Goal: Task Accomplishment & Management: Use online tool/utility

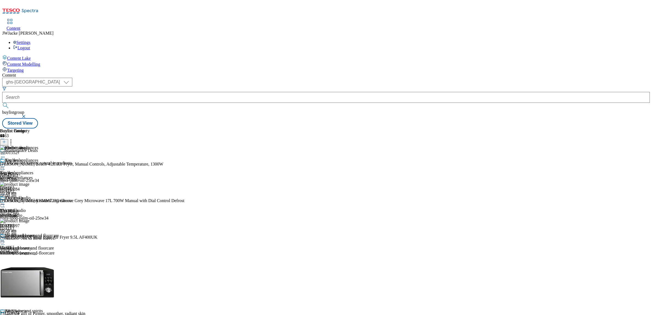
scroll to position [369, 0]
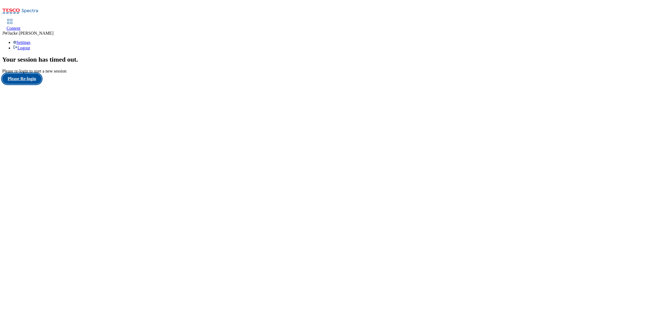
drag, startPoint x: 30, startPoint y: 186, endPoint x: 36, endPoint y: 186, distance: 6.0
click at [30, 84] on button "Please Re-login" at bounding box center [21, 79] width 39 height 10
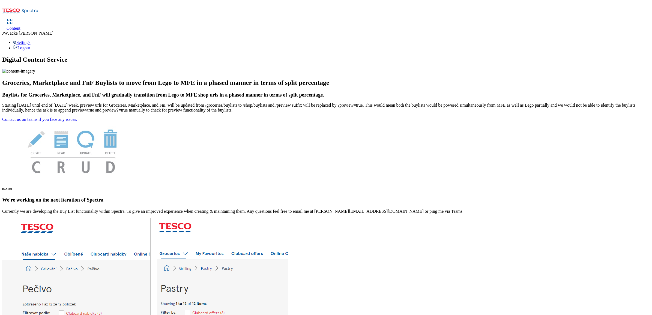
click at [20, 19] on link "Content" at bounding box center [14, 24] width 14 height 11
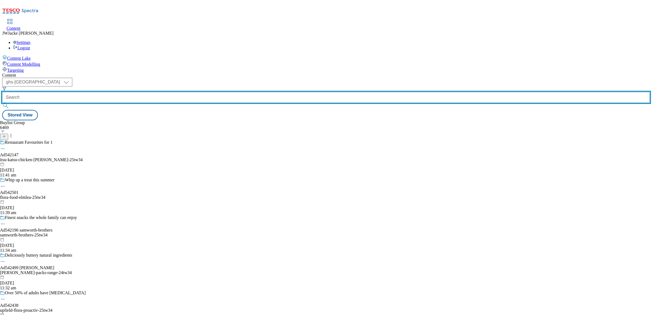
click at [155, 92] on input "text" at bounding box center [326, 97] width 648 height 11
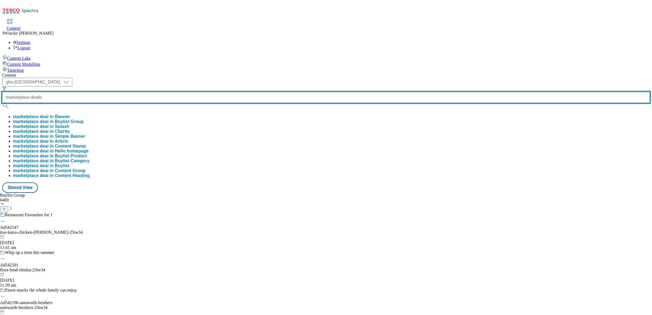
click at [2, 103] on button "submit" at bounding box center [6, 105] width 8 height 5
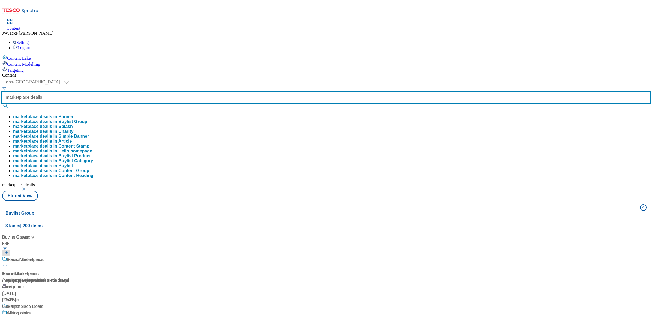
click at [164, 92] on input "marketplace deails" at bounding box center [326, 97] width 648 height 11
type input "marketplace deals"
click at [2, 103] on button "submit" at bounding box center [6, 105] width 8 height 5
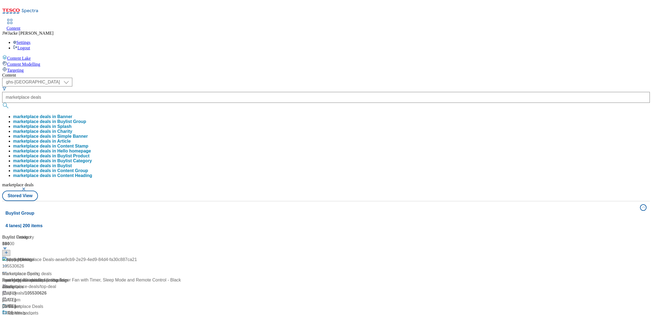
click at [237, 259] on div "Buylist Group 4 lanes | 200 items Buylist Group 56 copy-Marketplace Deals-aeae9…" at bounding box center [326, 320] width 648 height 238
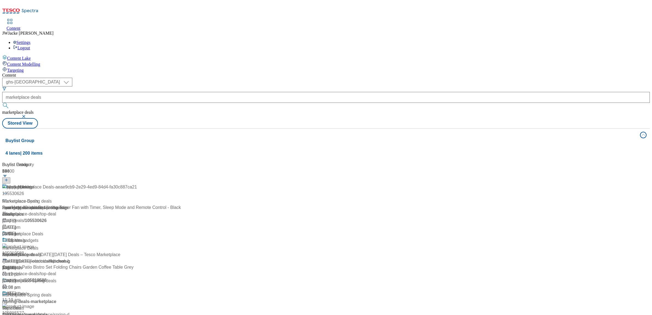
scroll to position [34, 0]
click at [38, 245] on span "Marketplace Deals" at bounding box center [20, 248] width 36 height 7
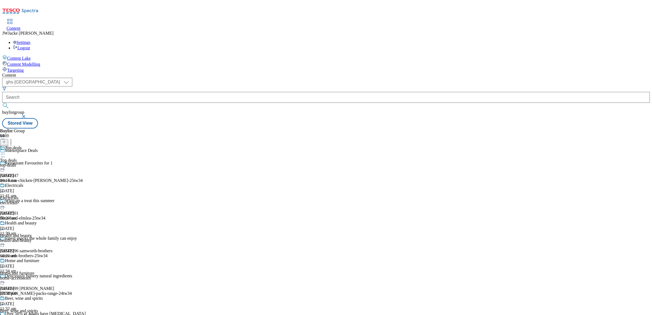
scroll to position [477, 0]
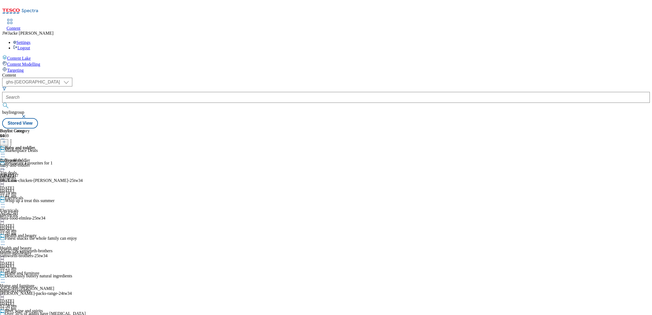
click at [35, 163] on div "baby-and-toddler" at bounding box center [17, 165] width 35 height 5
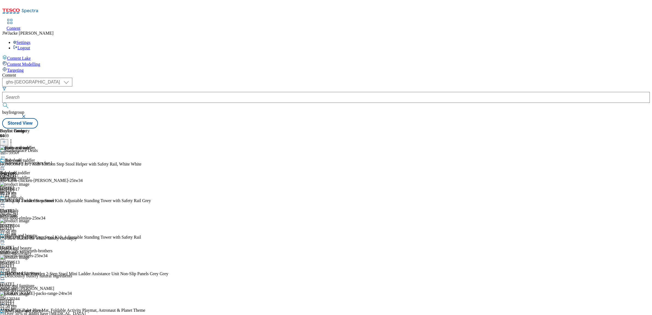
click at [3, 166] on circle at bounding box center [2, 166] width 1 height 1
click at [34, 226] on span "Un-publish" at bounding box center [25, 228] width 17 height 4
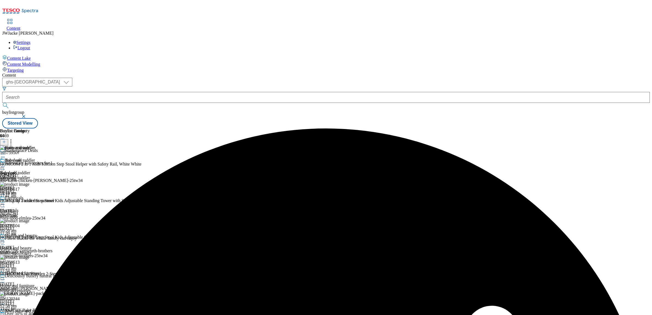
click at [6, 140] on icon at bounding box center [4, 142] width 4 height 4
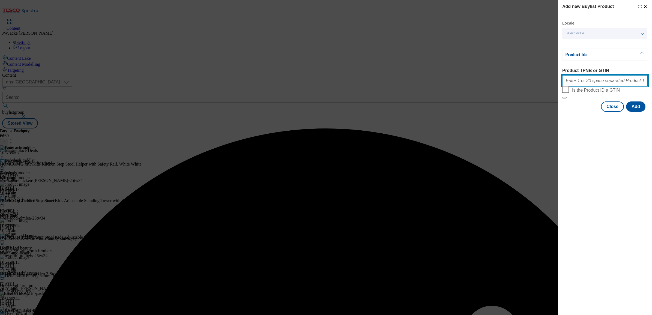
click at [589, 83] on input "Product TPNB or GTIN" at bounding box center [604, 80] width 85 height 11
paste input "92601756 96491014 92666000 92869780 92808450 92856857 92857551 92864219 9377930…"
type input "92601756 96491014 92666000 92869780 92808450 92856857 92857551 92864219 9377930…"
click at [638, 112] on button "Add" at bounding box center [635, 106] width 19 height 10
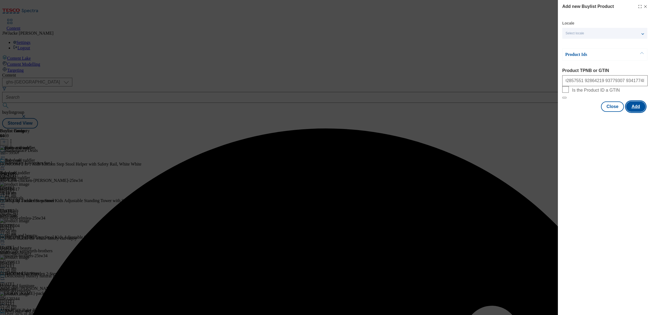
scroll to position [0, 0]
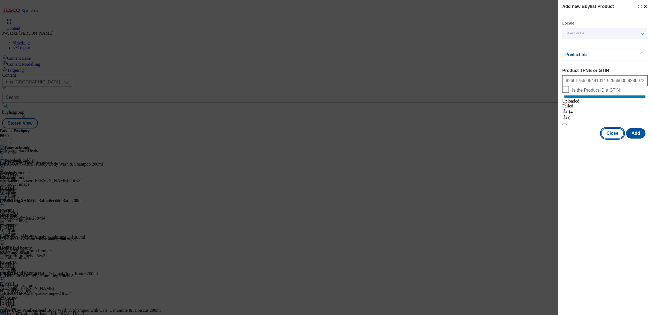
click at [615, 135] on button "Close" at bounding box center [612, 133] width 23 height 10
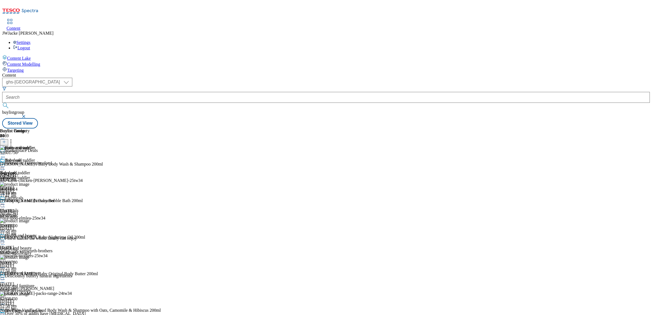
click at [14, 138] on icon at bounding box center [10, 140] width 5 height 5
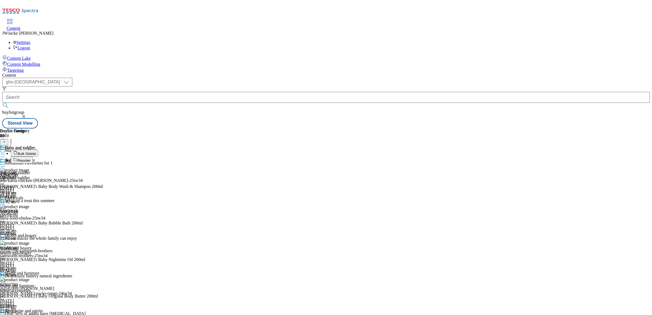
click at [31, 158] on span "Reorder" at bounding box center [23, 160] width 13 height 4
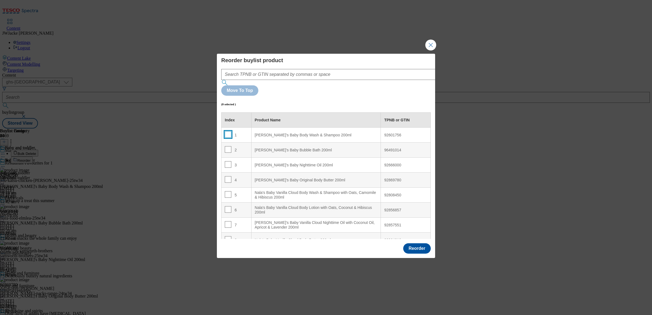
click at [227, 131] on input "Modal" at bounding box center [228, 134] width 7 height 7
checkbox input "true"
click at [228, 146] on input "Modal" at bounding box center [228, 149] width 7 height 7
checkbox input "true"
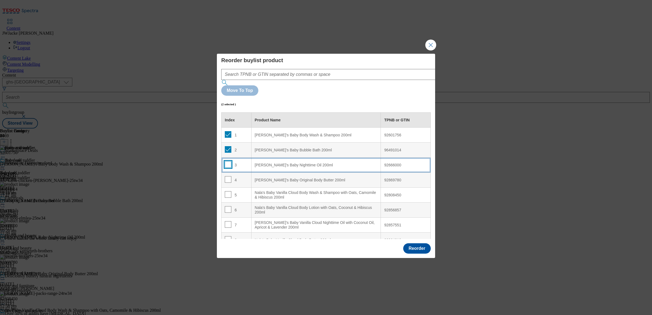
click at [228, 161] on input "Modal" at bounding box center [228, 164] width 7 height 7
checkbox input "true"
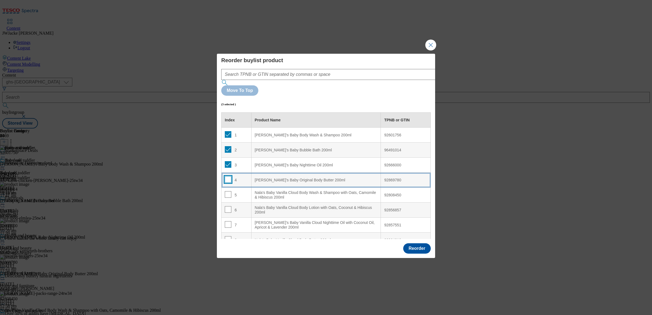
click at [228, 176] on input "Modal" at bounding box center [228, 179] width 7 height 7
checkbox input "true"
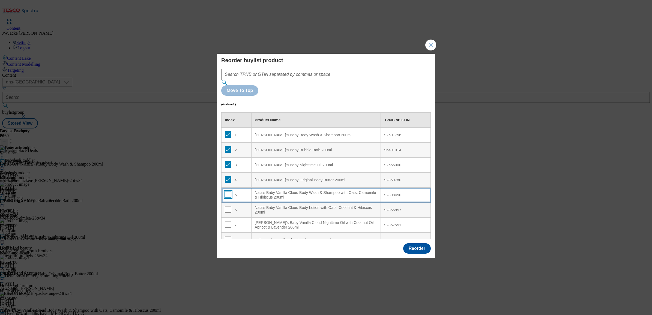
click at [226, 191] on input "Modal" at bounding box center [228, 194] width 7 height 7
checkbox input "true"
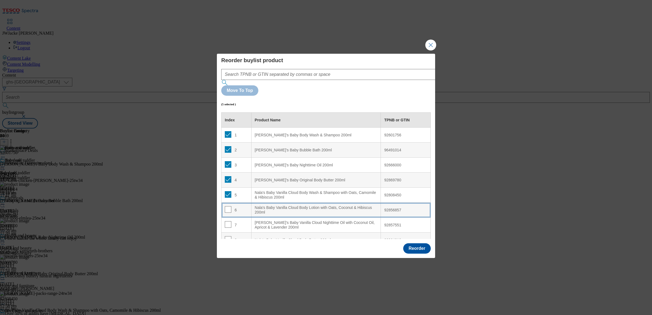
click at [228, 206] on span "Modal" at bounding box center [228, 209] width 7 height 7
click at [225, 206] on input "Modal" at bounding box center [228, 209] width 7 height 7
checkbox input "true"
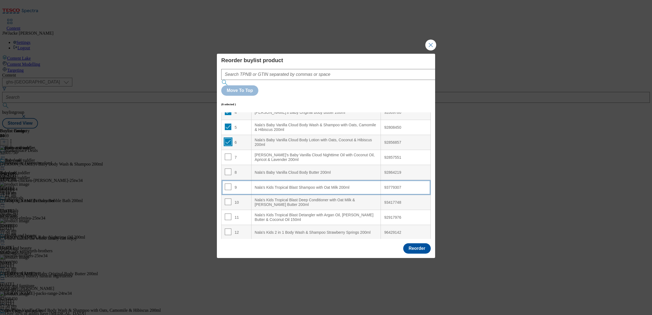
scroll to position [68, 0]
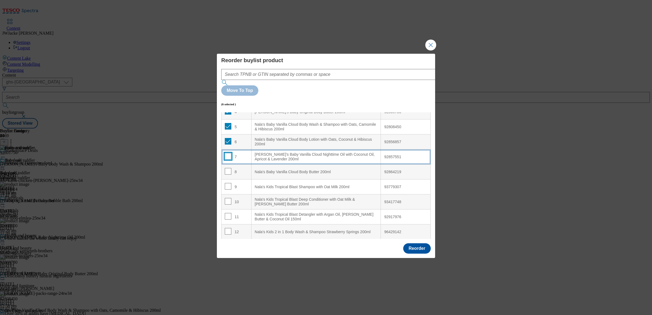
click at [226, 153] on input "Modal" at bounding box center [228, 156] width 7 height 7
checkbox input "true"
click at [226, 168] on input "Modal" at bounding box center [228, 171] width 7 height 7
checkbox input "true"
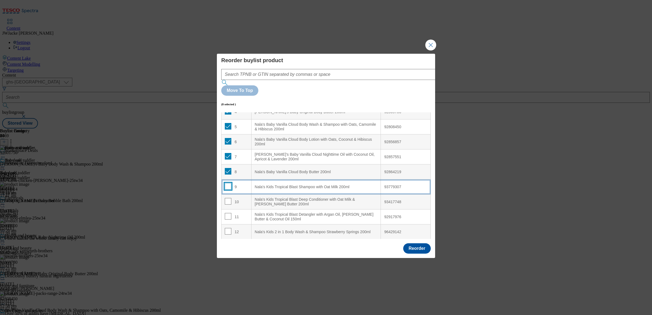
click at [227, 183] on input "Modal" at bounding box center [228, 186] width 7 height 7
checkbox input "true"
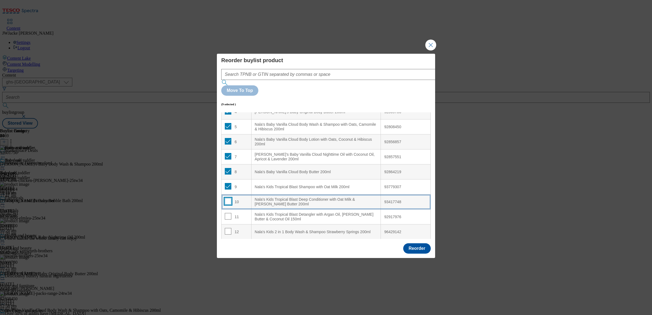
click at [225, 198] on input "Modal" at bounding box center [228, 201] width 7 height 7
checkbox input "true"
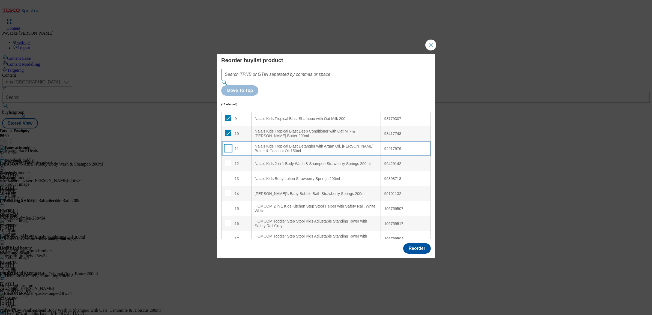
click at [228, 145] on input "Modal" at bounding box center [228, 148] width 7 height 7
checkbox input "true"
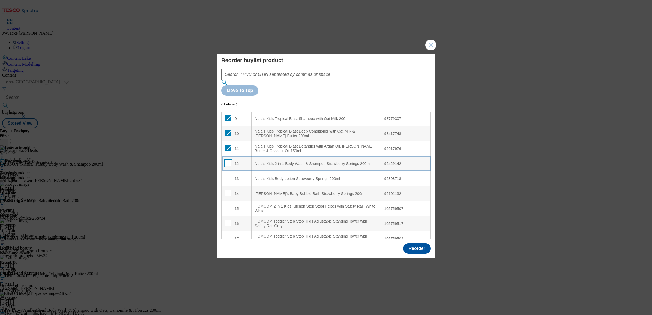
click at [227, 160] on input "Modal" at bounding box center [228, 163] width 7 height 7
checkbox input "true"
click at [227, 175] on input "Modal" at bounding box center [228, 178] width 7 height 7
checkbox input "true"
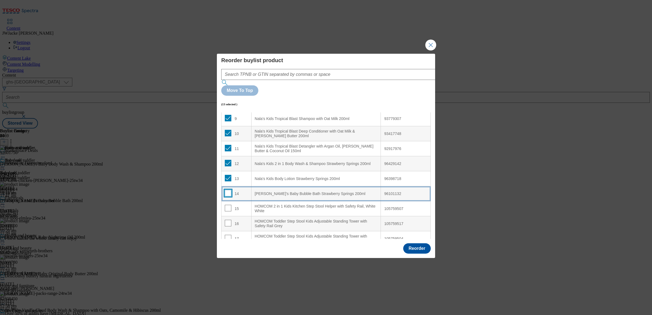
click at [227, 190] on input "Modal" at bounding box center [228, 193] width 7 height 7
checkbox input "true"
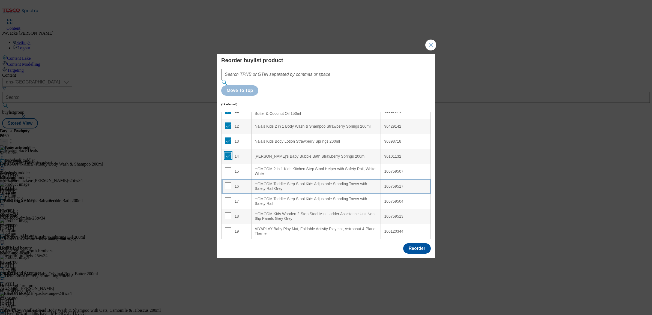
scroll to position [188, 0]
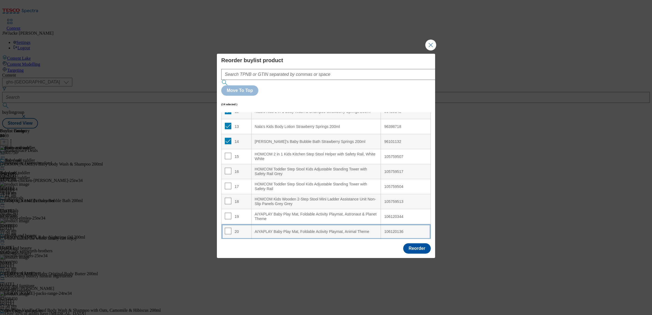
click at [282, 229] on div "AIYAPLAY Baby Play Mat, Foldable Activity Playmat, Animal Theme" at bounding box center [316, 231] width 123 height 5
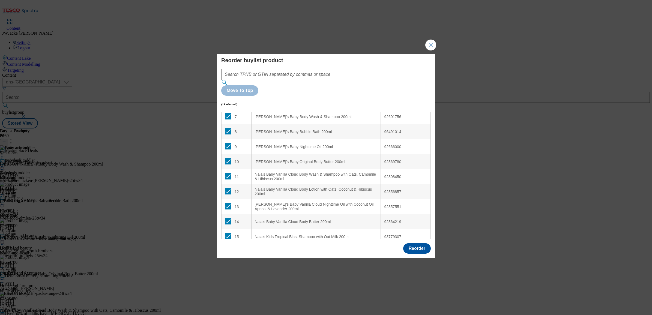
scroll to position [52, 0]
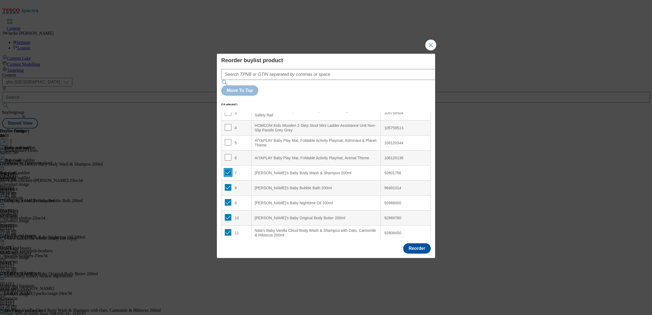
click at [226, 169] on input "Modal" at bounding box center [228, 172] width 7 height 7
checkbox input "false"
click at [227, 184] on input "Modal" at bounding box center [228, 187] width 7 height 7
checkbox input "false"
click at [228, 199] on input "Modal" at bounding box center [228, 202] width 7 height 7
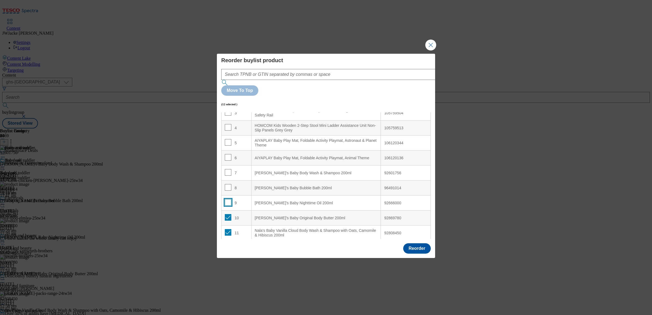
checkbox input "false"
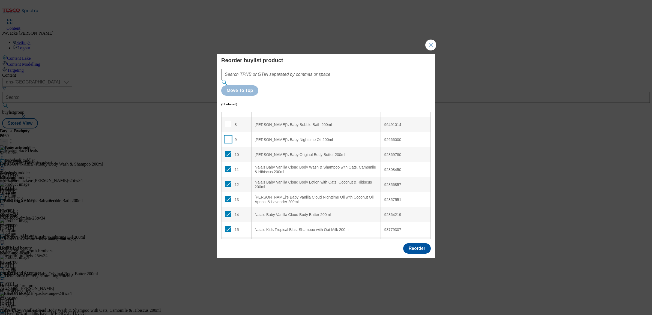
scroll to position [120, 0]
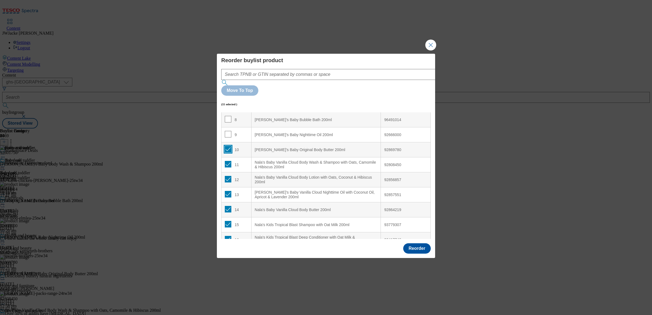
click at [228, 146] on input "Modal" at bounding box center [228, 149] width 7 height 7
checkbox input "false"
click at [228, 161] on input "Modal" at bounding box center [228, 164] width 7 height 7
checkbox input "false"
click at [228, 176] on input "Modal" at bounding box center [228, 179] width 7 height 7
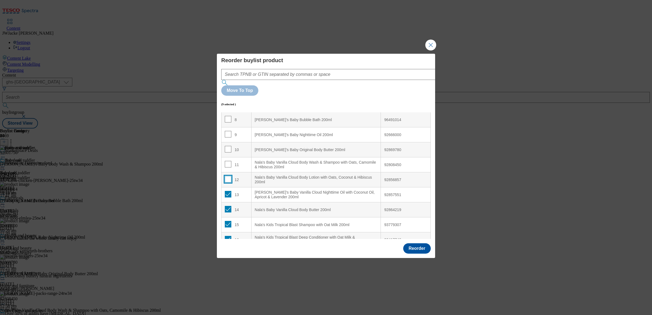
checkbox input "false"
click at [229, 191] on input "Modal" at bounding box center [228, 194] width 7 height 7
checkbox input "false"
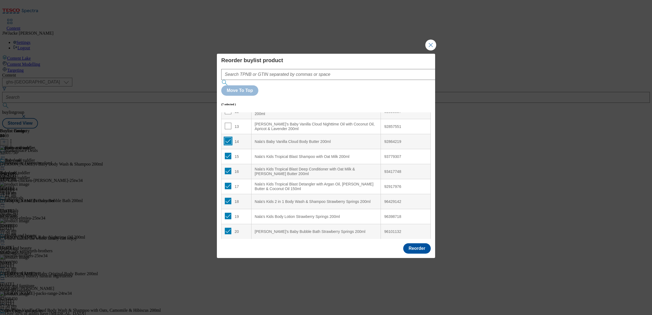
click at [228, 138] on input "Modal" at bounding box center [228, 141] width 7 height 7
checkbox input "false"
click at [228, 153] on input "Modal" at bounding box center [228, 156] width 7 height 7
checkbox input "false"
click at [227, 168] on input "Modal" at bounding box center [228, 171] width 7 height 7
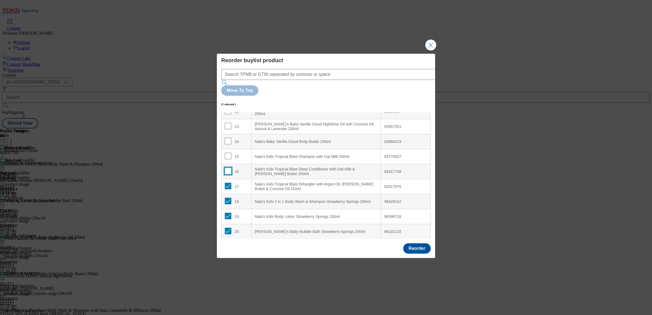
checkbox input "false"
click at [230, 183] on input "Modal" at bounding box center [228, 186] width 7 height 7
checkbox input "false"
click at [228, 198] on input "Modal" at bounding box center [228, 201] width 7 height 7
checkbox input "false"
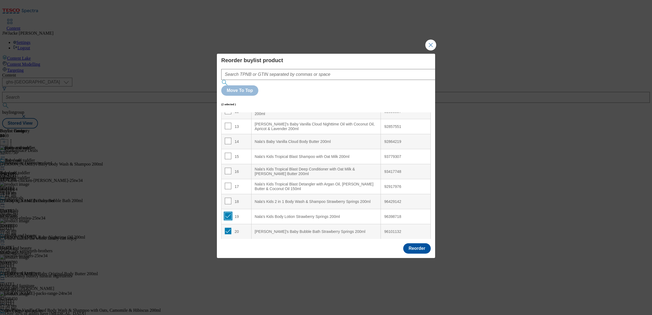
click at [227, 213] on input "Modal" at bounding box center [228, 216] width 7 height 7
checkbox input "false"
click at [227, 228] on input "Modal" at bounding box center [228, 231] width 7 height 7
checkbox input "false"
click at [424, 243] on button "Reorder" at bounding box center [417, 248] width 28 height 10
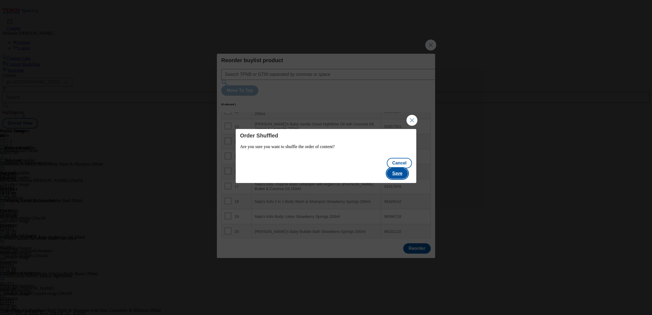
click at [400, 169] on button "Save" at bounding box center [397, 173] width 21 height 10
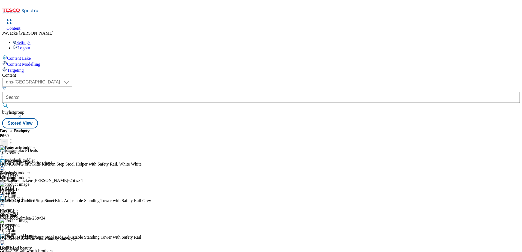
scroll to position [966, 0]
click at [5, 164] on icon at bounding box center [2, 166] width 5 height 5
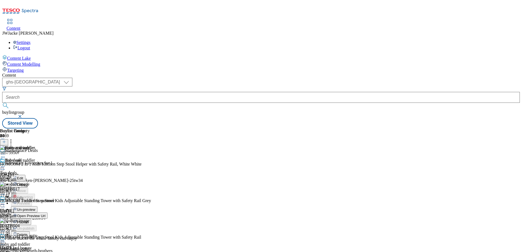
click at [29, 220] on span "Publish" at bounding box center [23, 222] width 12 height 4
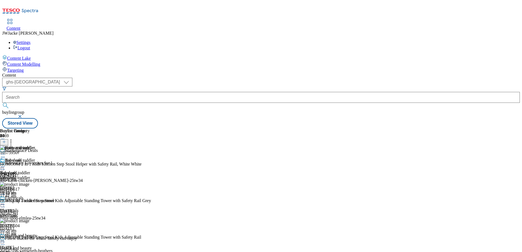
scroll to position [0, 0]
click at [493, 128] on div "Buylist Group 6469 Marketplace Deals Restaurant Favourites for 1 Ad542147 itsu-…" at bounding box center [260, 128] width 517 height 0
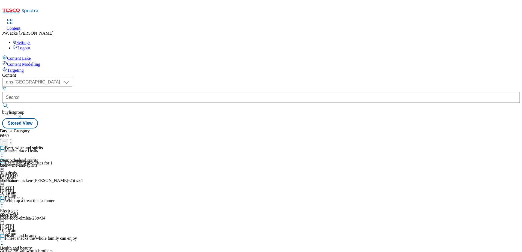
click at [43, 163] on div "beer-wine-and-spirits" at bounding box center [21, 165] width 43 height 5
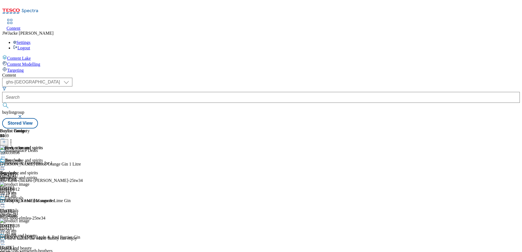
click at [5, 164] on icon at bounding box center [2, 166] width 5 height 5
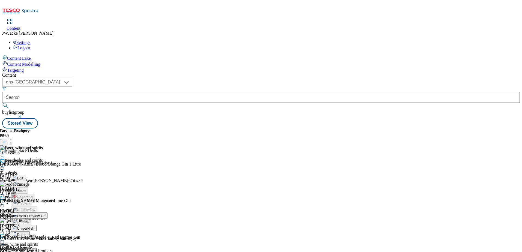
click at [34, 226] on span "Un-publish" at bounding box center [25, 228] width 17 height 4
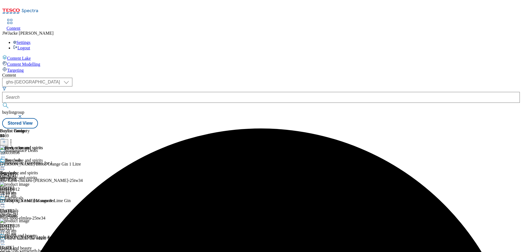
click at [6, 140] on icon at bounding box center [4, 142] width 4 height 4
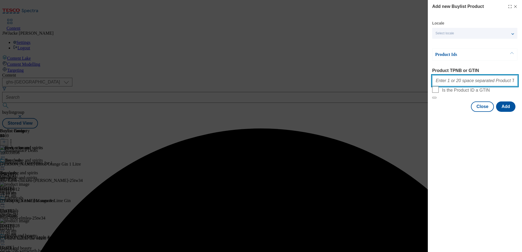
click at [449, 82] on input "Product TPNB or GTIN" at bounding box center [474, 80] width 85 height 11
paste input "89970633"
type input "89970633"
click at [506, 112] on button "Add" at bounding box center [505, 106] width 19 height 10
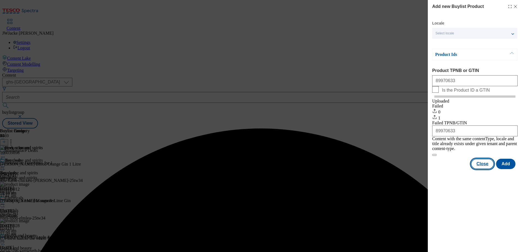
click at [481, 164] on button "Close" at bounding box center [482, 164] width 23 height 10
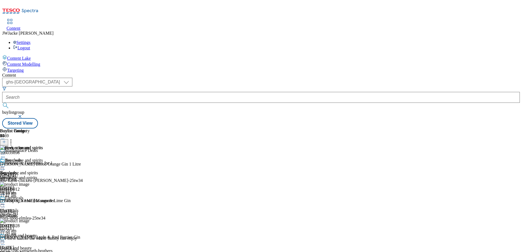
scroll to position [1811, 0]
click at [5, 164] on icon at bounding box center [2, 166] width 5 height 5
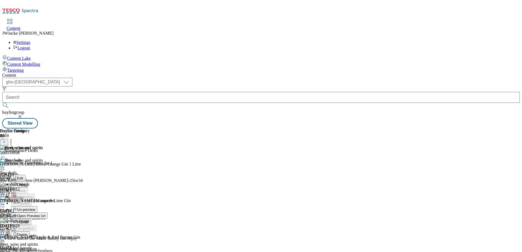
click at [29, 220] on span "Publish" at bounding box center [23, 222] width 12 height 4
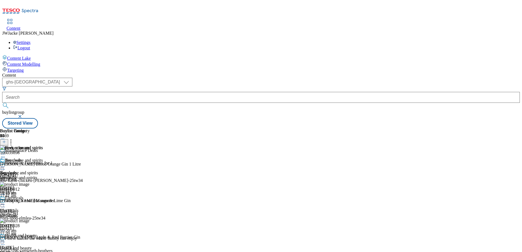
scroll to position [109, 0]
click at [32, 246] on span "Health and beauty" at bounding box center [16, 248] width 32 height 5
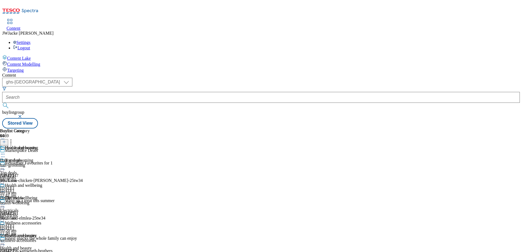
scroll to position [27, 0]
click at [37, 196] on div "Health and wellbeing" at bounding box center [18, 198] width 37 height 5
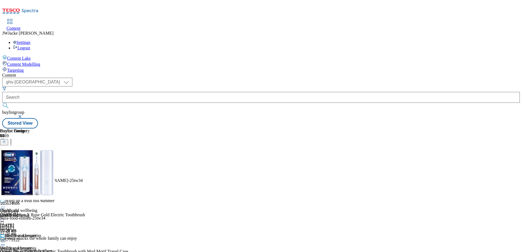
scroll to position [3311, 0]
click at [5, 202] on icon at bounding box center [2, 204] width 5 height 5
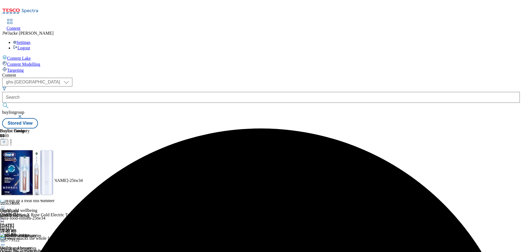
click at [5, 202] on icon at bounding box center [2, 204] width 5 height 5
click at [35, 245] on span "Un-preview" at bounding box center [26, 247] width 18 height 4
click at [14, 138] on icon at bounding box center [10, 140] width 5 height 5
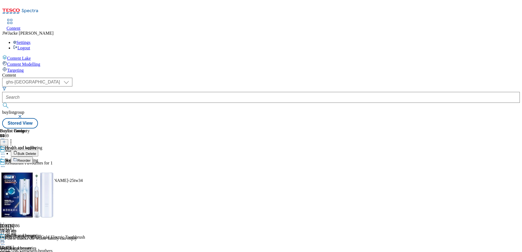
click at [36, 152] on span "Bulk Delete" at bounding box center [26, 154] width 19 height 4
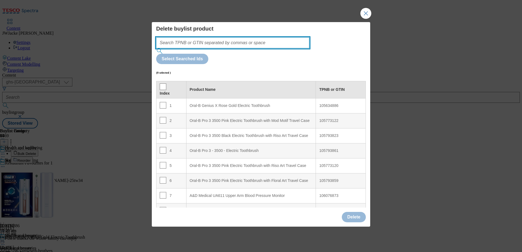
drag, startPoint x: 248, startPoint y: 51, endPoint x: 247, endPoint y: 55, distance: 4.7
click at [248, 48] on input "Modal" at bounding box center [232, 42] width 153 height 11
paste input "90716543 92060197 92048110 93657999"
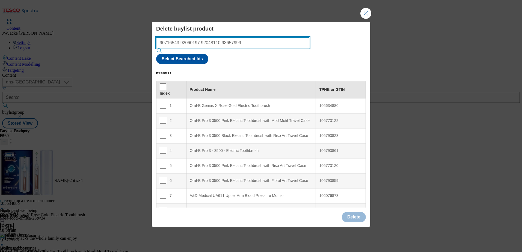
click at [267, 48] on input "90716543 92060197 92048110 93657999" at bounding box center [232, 42] width 153 height 11
paste input "51329605 87885167 85966386"
type input "90716543 92060197 92048110 9365799951329605 87885167 85966386"
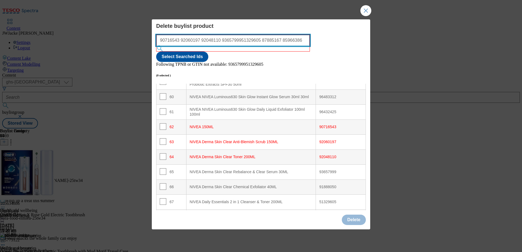
scroll to position [935, 0]
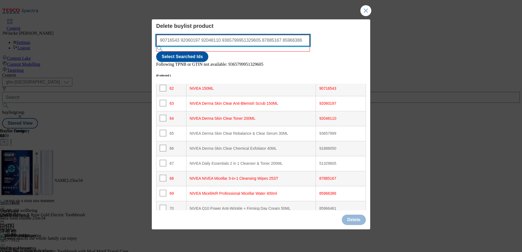
drag, startPoint x: 293, startPoint y: 50, endPoint x: 157, endPoint y: 47, distance: 135.9
click at [157, 47] on div "90716543 92060197 92048110 9365799951329605 87885167 85966386" at bounding box center [233, 43] width 154 height 17
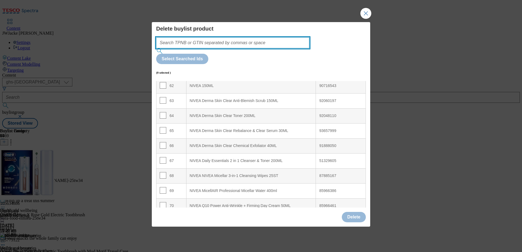
click at [245, 48] on input "Modal" at bounding box center [232, 42] width 153 height 11
paste input "90716543 92060197 92048110 93657999 51329605 87885167 85966386"
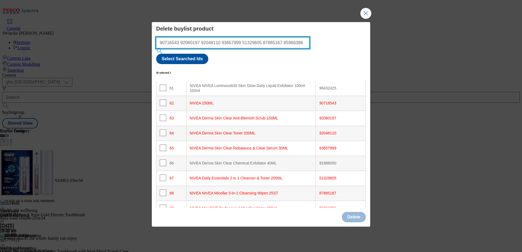
scroll to position [908, 0]
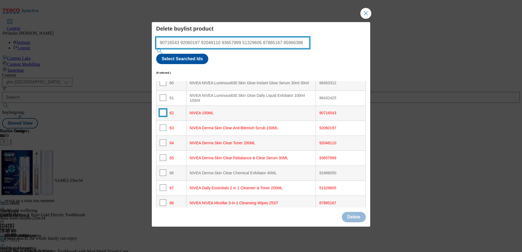
type input "90716543 92060197 92048110 93657999 51329605 87885167 85966386"
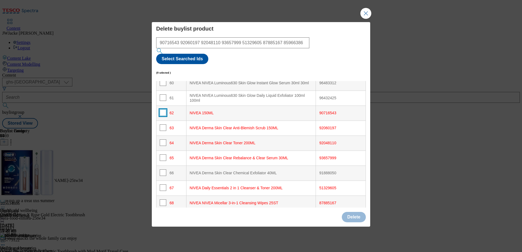
click at [162, 109] on input "Modal" at bounding box center [163, 112] width 7 height 7
checkbox input "true"
click at [162, 124] on input "Modal" at bounding box center [163, 127] width 7 height 7
checkbox input "true"
click at [160, 139] on input "Modal" at bounding box center [163, 142] width 7 height 7
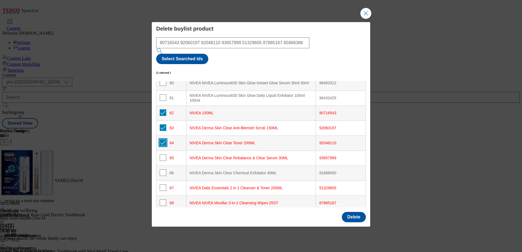
checkbox input "true"
click at [160, 154] on input "Modal" at bounding box center [163, 157] width 7 height 7
checkbox input "true"
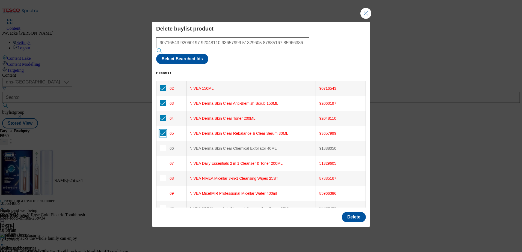
scroll to position [962, 0]
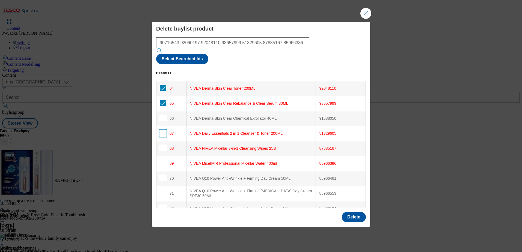
click at [163, 130] on input "Modal" at bounding box center [163, 133] width 7 height 7
checkbox input "true"
click at [163, 145] on input "Modal" at bounding box center [163, 148] width 7 height 7
checkbox input "true"
click at [161, 160] on input "Modal" at bounding box center [163, 163] width 7 height 7
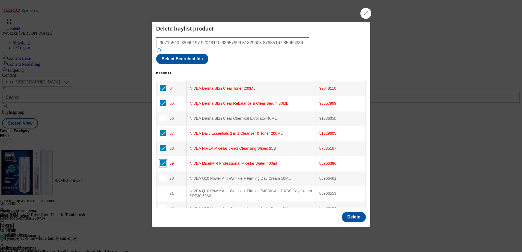
checkbox input "true"
click at [351, 212] on button "Delete" at bounding box center [354, 217] width 24 height 10
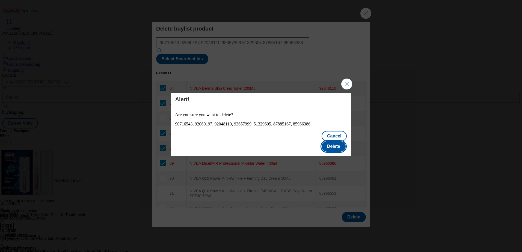
click at [336, 142] on button "Delete" at bounding box center [333, 146] width 24 height 10
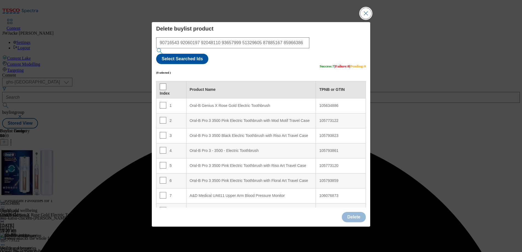
click at [365, 19] on button "Close Modal" at bounding box center [365, 13] width 11 height 11
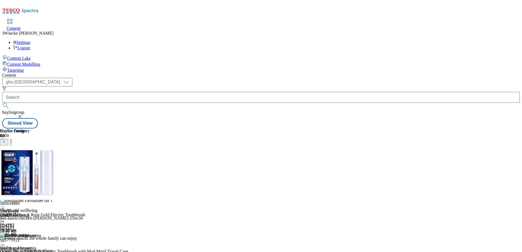
click at [5, 204] on circle at bounding box center [4, 204] width 1 height 1
click at [30, 239] on span "Preview" at bounding box center [23, 241] width 13 height 4
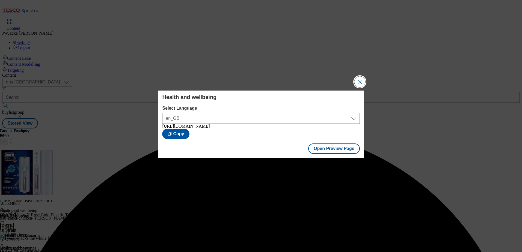
click at [358, 76] on button "Close Modal" at bounding box center [359, 81] width 11 height 11
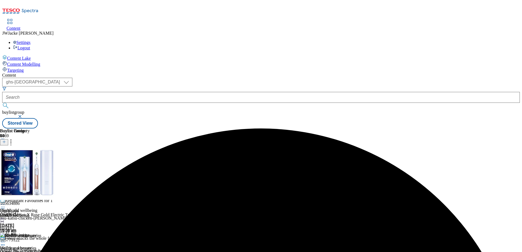
click at [5, 202] on icon at bounding box center [2, 204] width 5 height 5
